Goal: Task Accomplishment & Management: Manage account settings

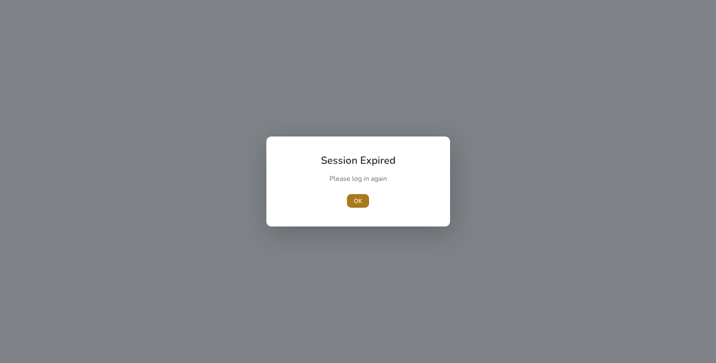
click at [362, 204] on span "button" at bounding box center [358, 201] width 22 height 20
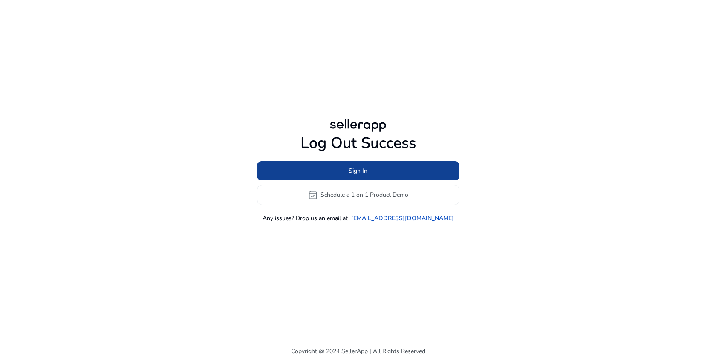
click at [402, 165] on span at bounding box center [358, 170] width 203 height 20
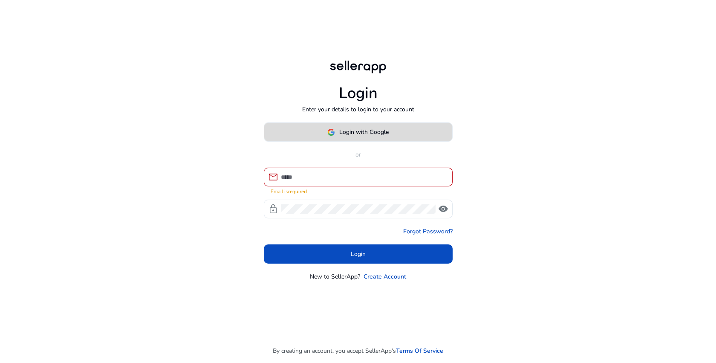
click at [331, 127] on span "Login with Google" at bounding box center [357, 131] width 61 height 9
